Goal: Task Accomplishment & Management: Complete application form

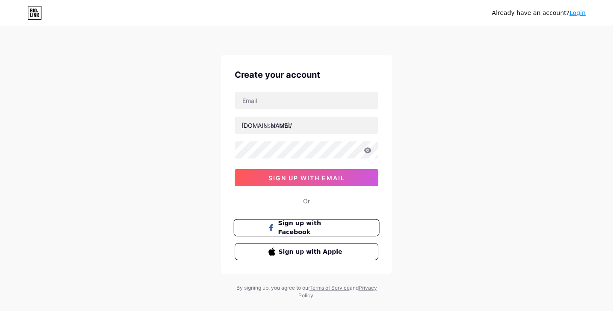
scroll to position [16, 0]
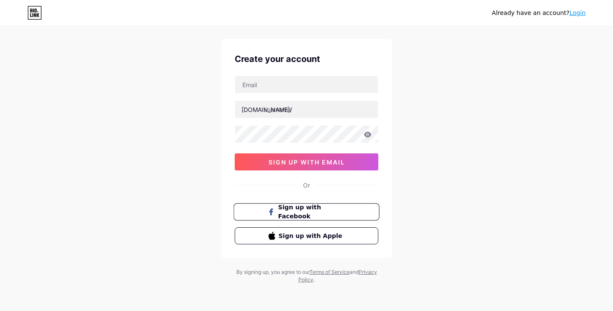
click at [326, 211] on span "Sign up with Facebook" at bounding box center [311, 212] width 67 height 18
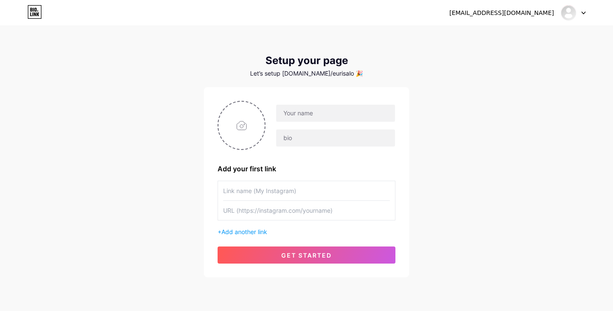
click at [583, 14] on icon at bounding box center [583, 13] width 4 height 3
click at [530, 39] on link "Dashboard" at bounding box center [532, 34] width 106 height 23
click at [294, 193] on input "text" at bounding box center [306, 190] width 167 height 19
click at [294, 211] on input "text" at bounding box center [306, 210] width 167 height 19
click at [298, 216] on input "text" at bounding box center [306, 210] width 167 height 19
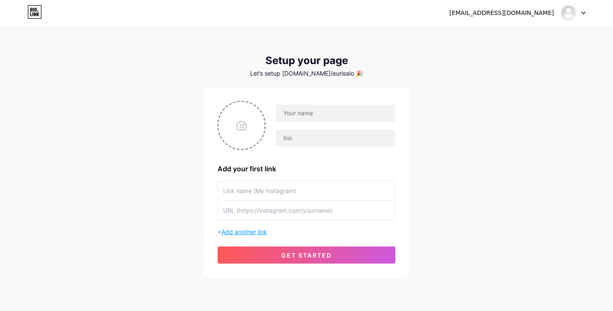
click at [235, 232] on span "Add another link" at bounding box center [244, 231] width 46 height 7
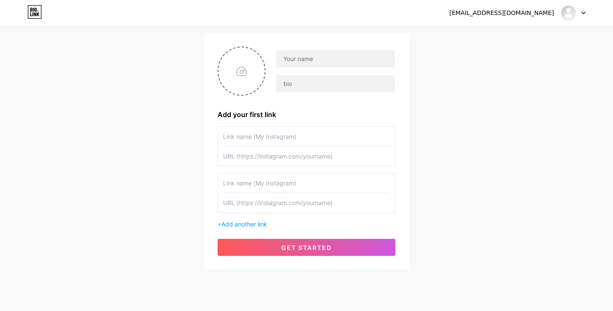
scroll to position [57, 0]
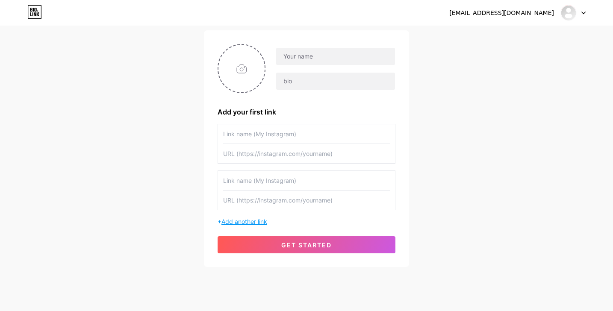
click at [229, 221] on span "Add another link" at bounding box center [244, 221] width 46 height 7
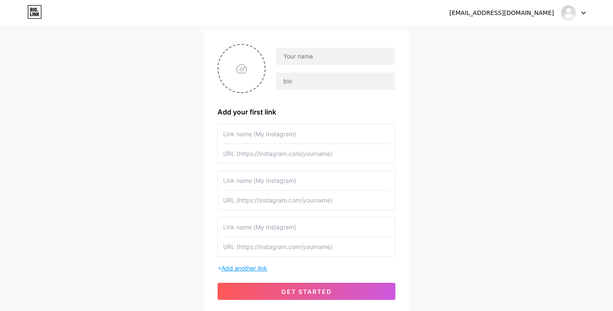
click at [243, 268] on span "Add another link" at bounding box center [244, 267] width 46 height 7
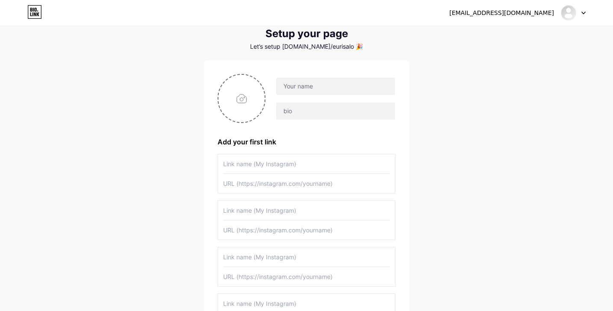
scroll to position [26, 0]
click at [282, 165] on input "text" at bounding box center [306, 164] width 167 height 19
click at [329, 86] on input "text" at bounding box center [335, 87] width 119 height 17
click at [311, 110] on input "text" at bounding box center [335, 111] width 119 height 17
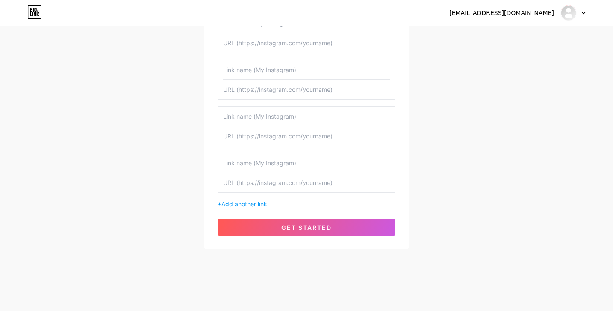
scroll to position [0, 0]
